Goal: Check status: Check status

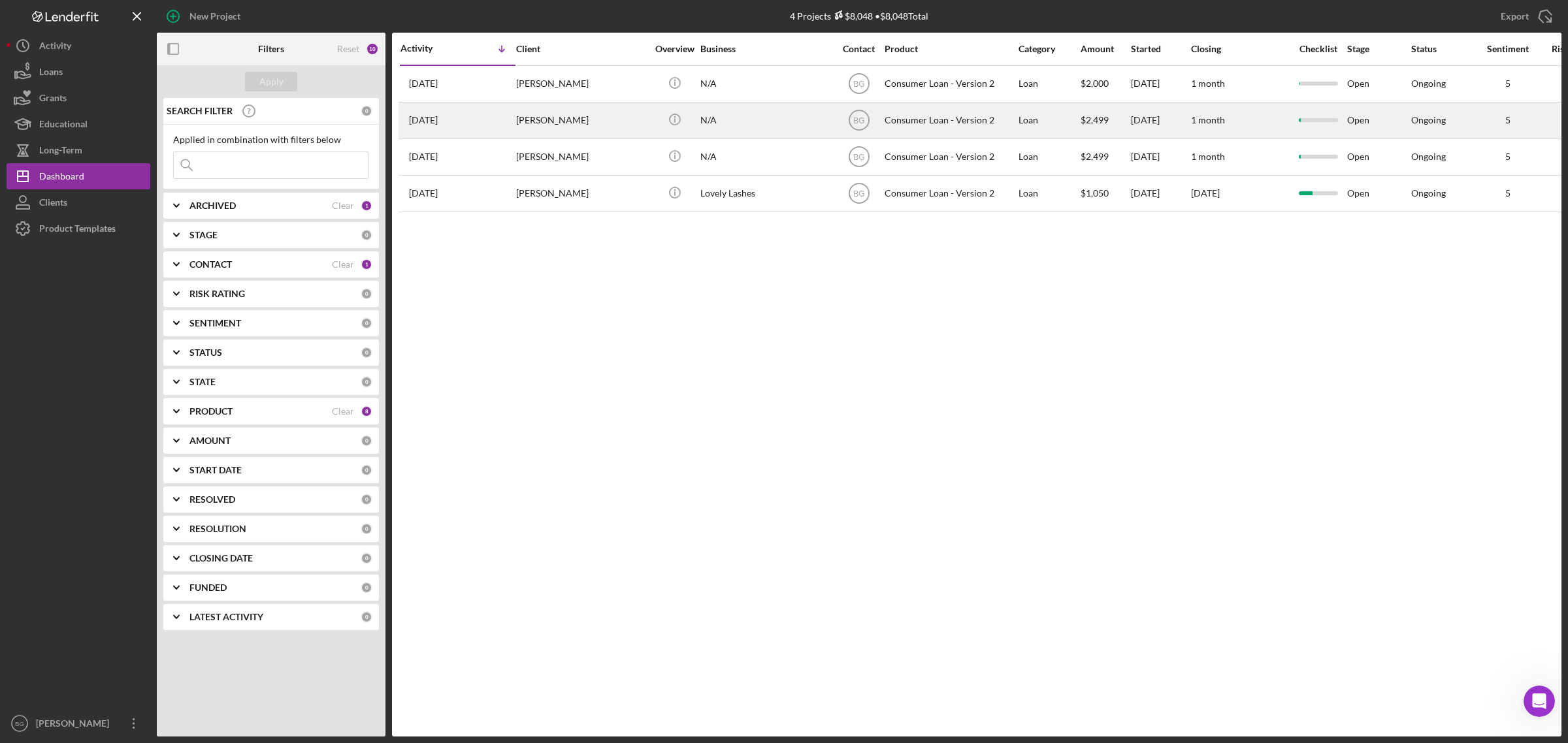
click at [605, 125] on div "[PERSON_NAME]" at bounding box center [581, 120] width 130 height 35
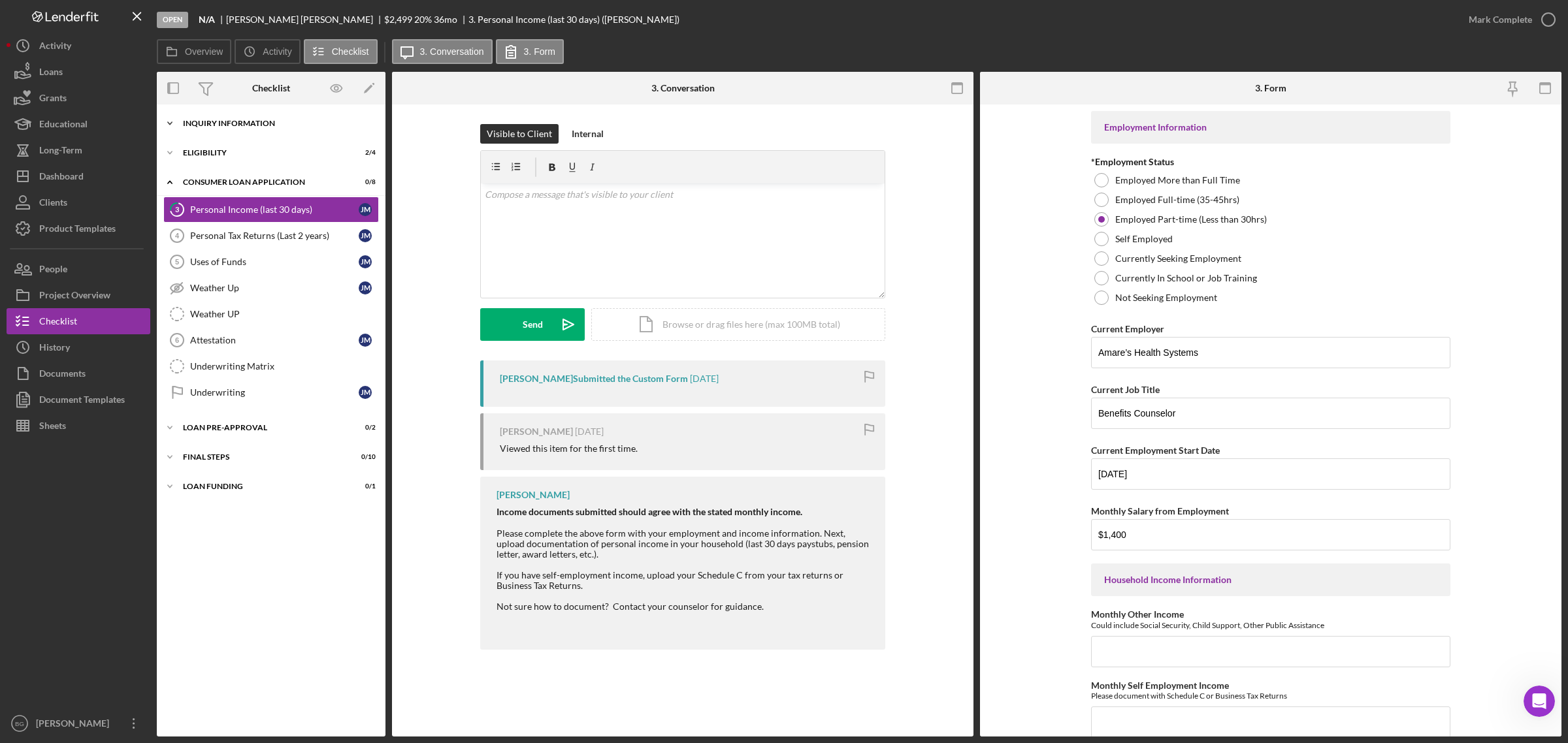
click at [266, 129] on div "Icon/Expander Inquiry Information 0 / 8" at bounding box center [271, 124] width 229 height 26
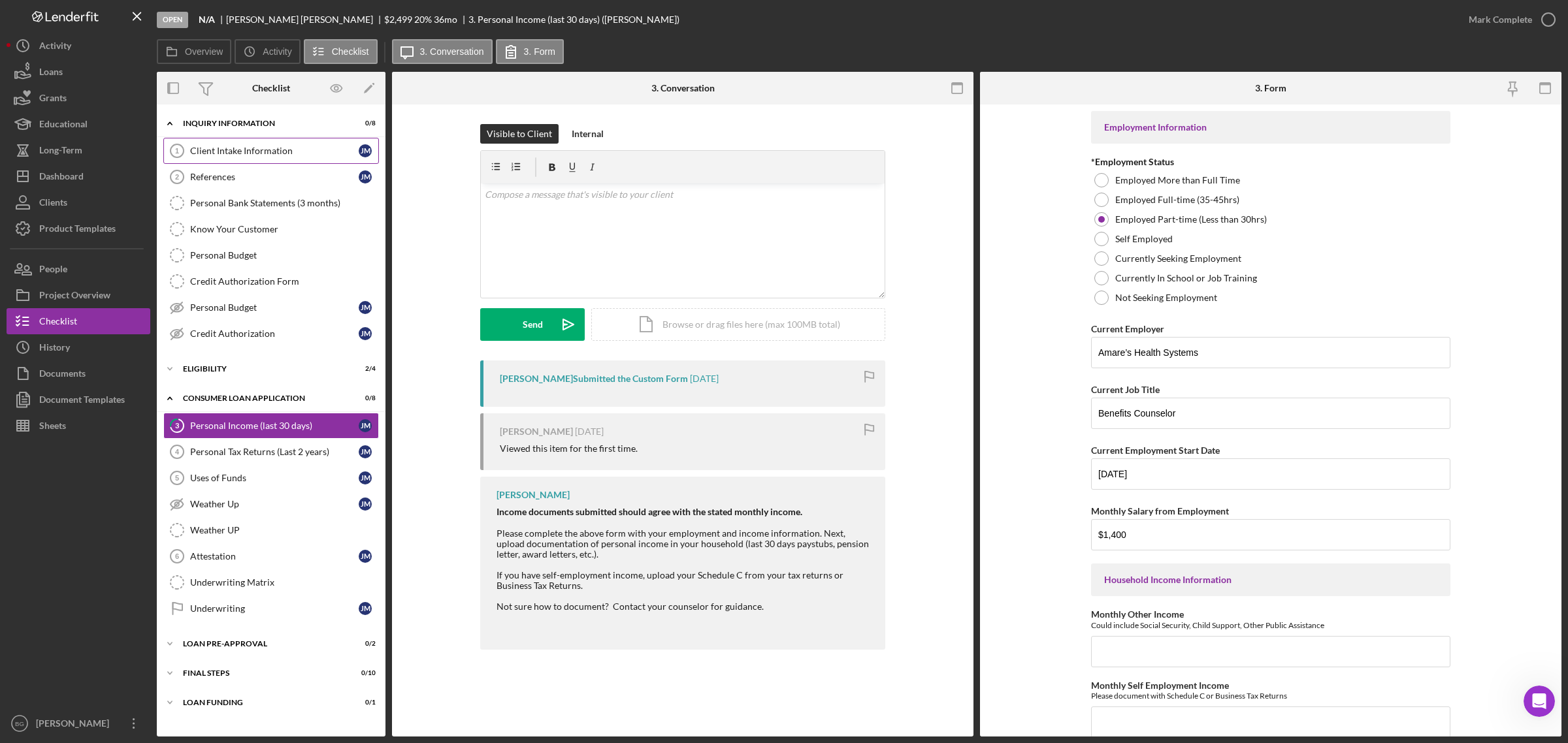
click at [247, 160] on link "Client Intake Information 1 Client Intake Information [PERSON_NAME]" at bounding box center [271, 151] width 215 height 26
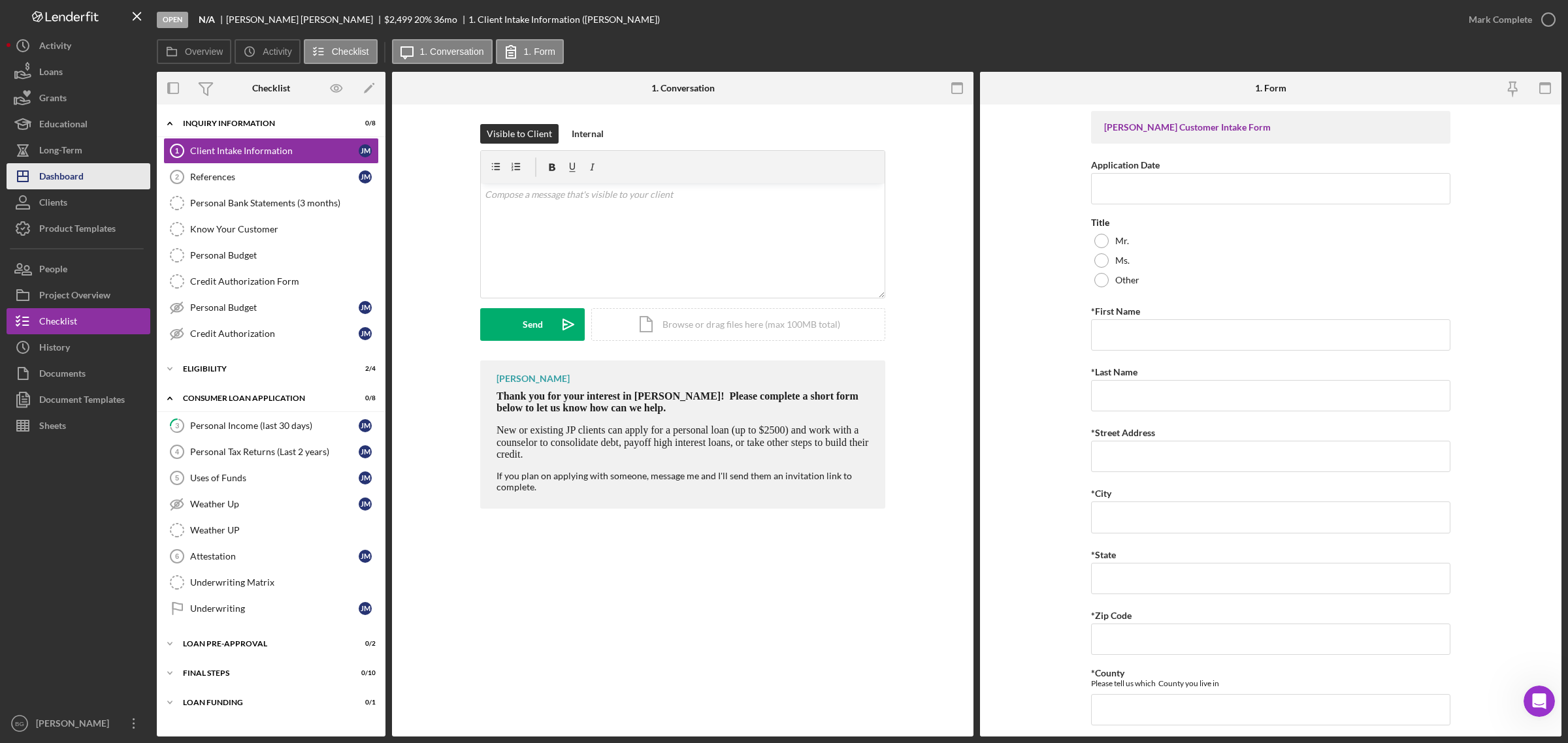
click at [73, 177] on div "Dashboard" at bounding box center [60, 177] width 44 height 29
